Goal: Navigation & Orientation: Understand site structure

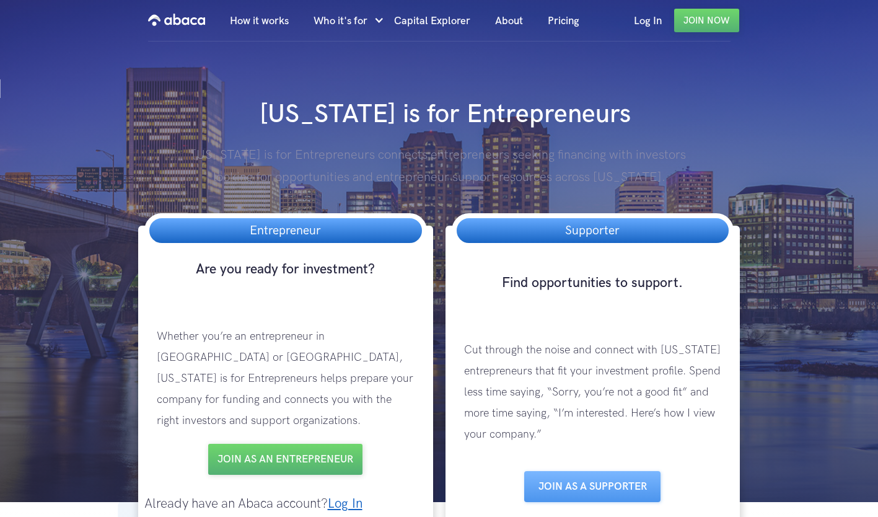
click at [273, 20] on link "How it works" at bounding box center [259, 21] width 84 height 42
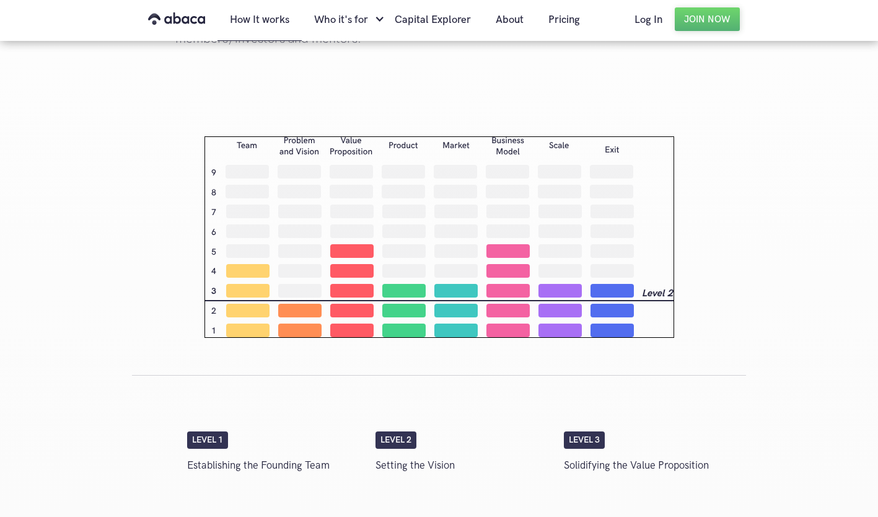
scroll to position [1775, 0]
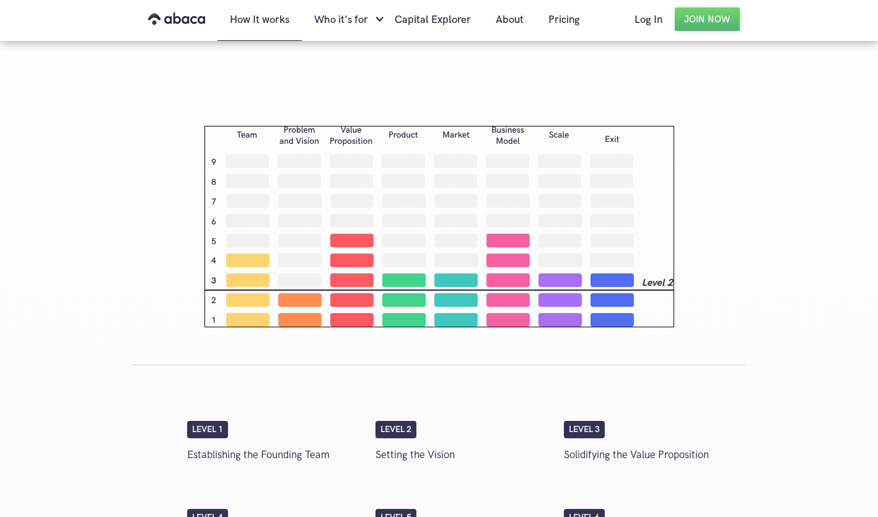
click at [553, 17] on link "Pricing" at bounding box center [564, 20] width 56 height 42
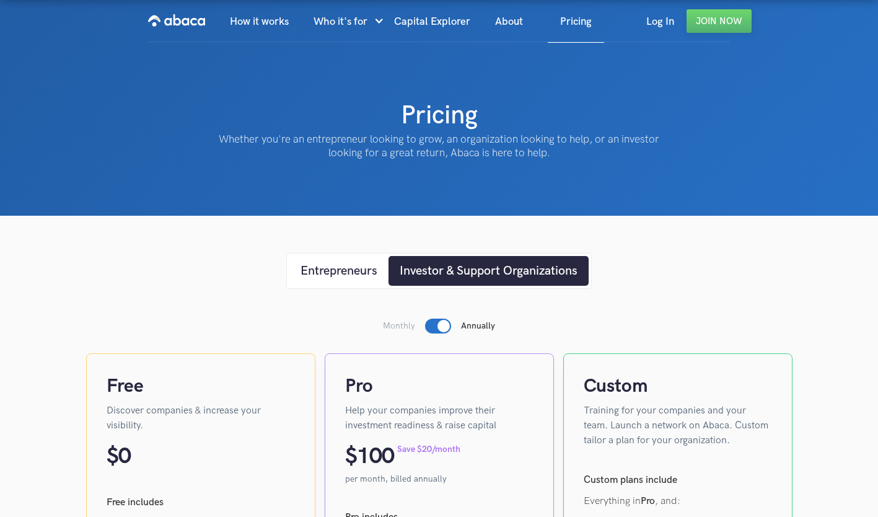
click at [507, 25] on link "About" at bounding box center [509, 22] width 53 height 42
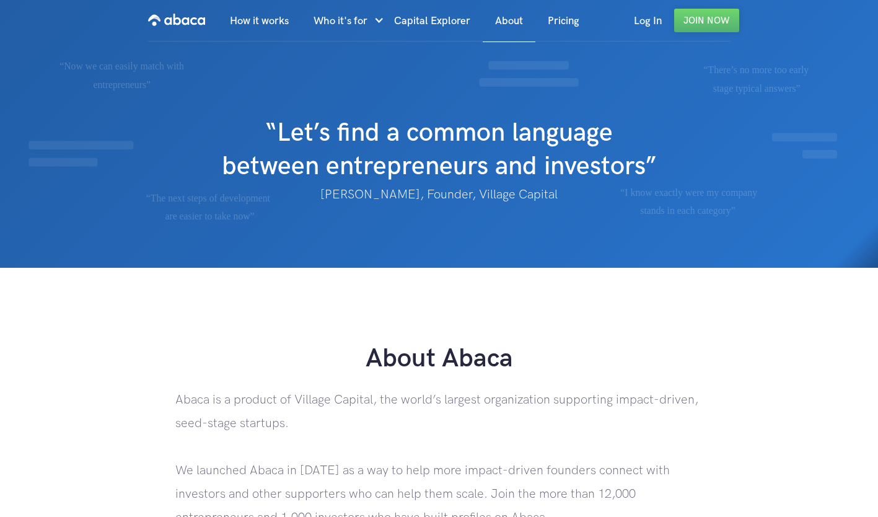
click at [426, 21] on link "Capital Explorer" at bounding box center [432, 21] width 101 height 42
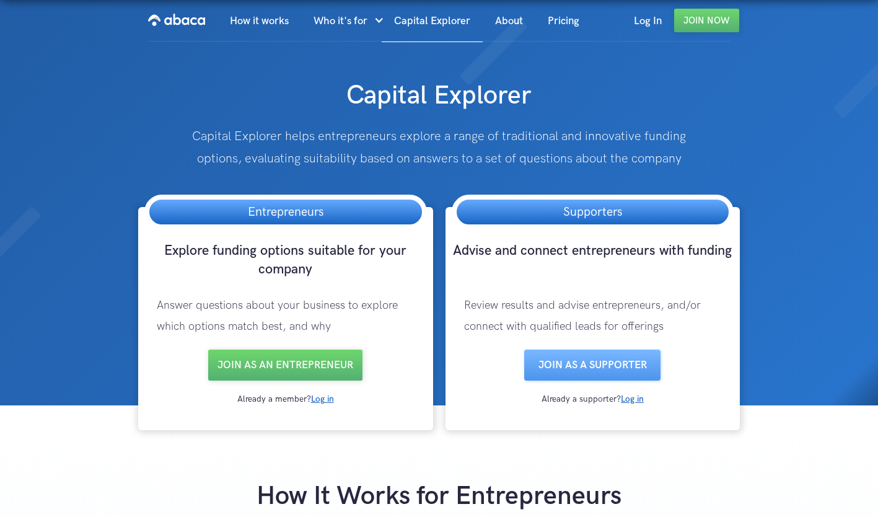
click at [273, 14] on link "How it works" at bounding box center [259, 21] width 84 height 42
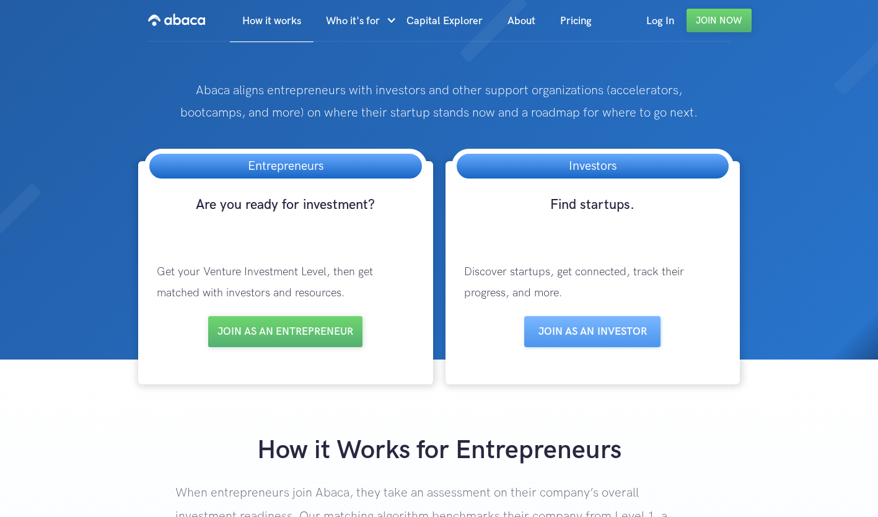
click at [522, 22] on link "About" at bounding box center [521, 21] width 53 height 42
